Goal: Task Accomplishment & Management: Use online tool/utility

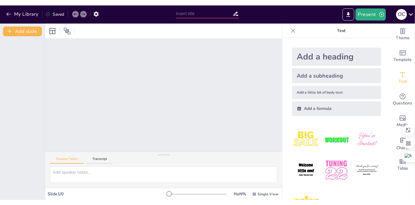
scroll to position [22, 0]
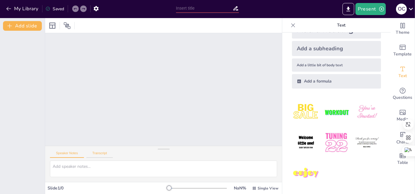
click at [93, 154] on button "Transcript" at bounding box center [99, 154] width 27 height 7
click at [70, 152] on button "Speaker Notes" at bounding box center [67, 154] width 34 height 7
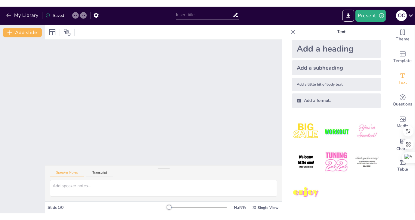
scroll to position [0, 0]
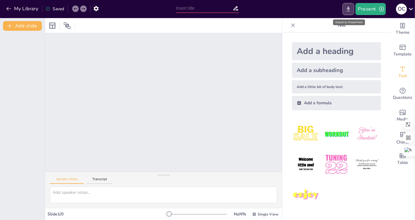
click at [350, 8] on icon "Export to PowerPoint" at bounding box center [349, 9] width 4 height 5
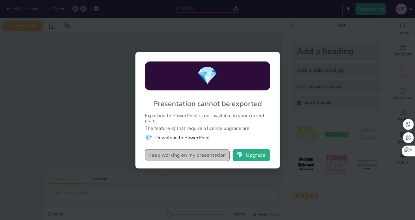
click at [177, 156] on button "Keep working on my presentation" at bounding box center [187, 155] width 85 height 12
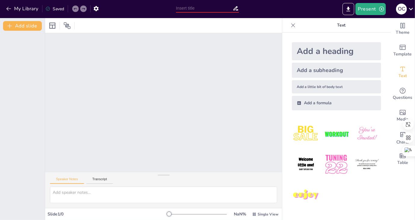
click at [196, 8] on input "text" at bounding box center [204, 8] width 57 height 9
click at [64, 9] on div "Saved" at bounding box center [54, 9] width 19 height 6
click at [98, 7] on icon "button" at bounding box center [96, 8] width 6 height 6
click at [394, 51] on span "Template" at bounding box center [403, 54] width 18 height 7
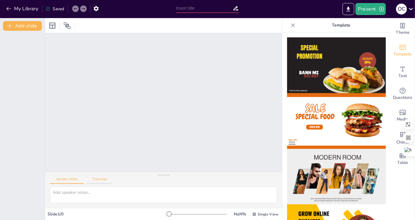
click at [98, 181] on button "Transcript" at bounding box center [99, 180] width 27 height 7
click at [74, 180] on button "Speaker Notes" at bounding box center [67, 180] width 34 height 7
click at [175, 194] on div at bounding box center [198, 214] width 58 height 5
click at [176, 194] on div at bounding box center [198, 214] width 58 height 5
drag, startPoint x: 165, startPoint y: 215, endPoint x: 218, endPoint y: 224, distance: 53.1
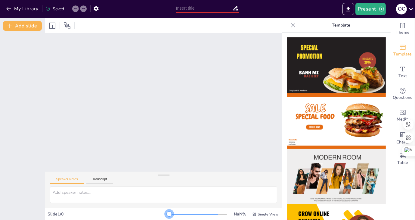
click at [218, 194] on html "My Library Saved Present О С Document fonts Roboto Popular fonts Fonts Add slid…" at bounding box center [207, 110] width 415 height 220
click at [316, 150] on img at bounding box center [336, 177] width 99 height 56
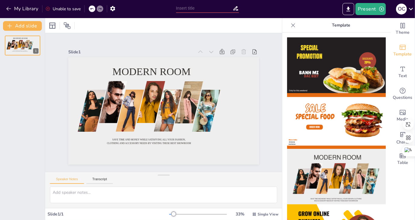
click at [4, 10] on div "My Library Unable to save" at bounding box center [59, 8] width 118 height 11
click at [6, 10] on icon "button" at bounding box center [9, 9] width 6 height 6
